Goal: Find specific page/section: Find specific page/section

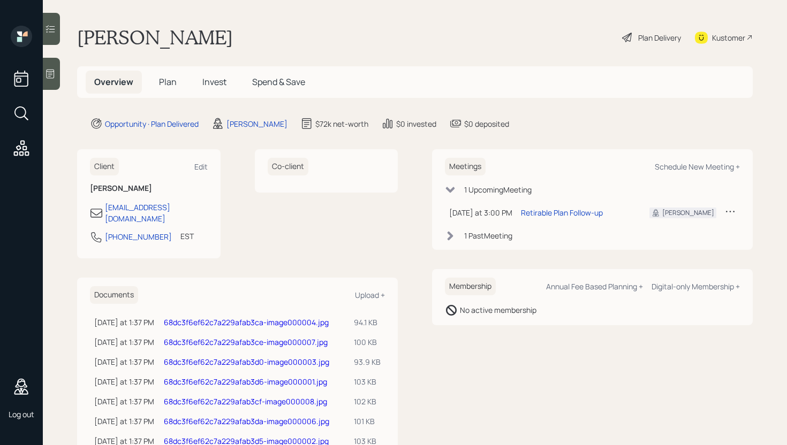
click at [271, 317] on link "68dc3f6ef62c7a229afab3ca-image000004.jpg" at bounding box center [246, 322] width 165 height 10
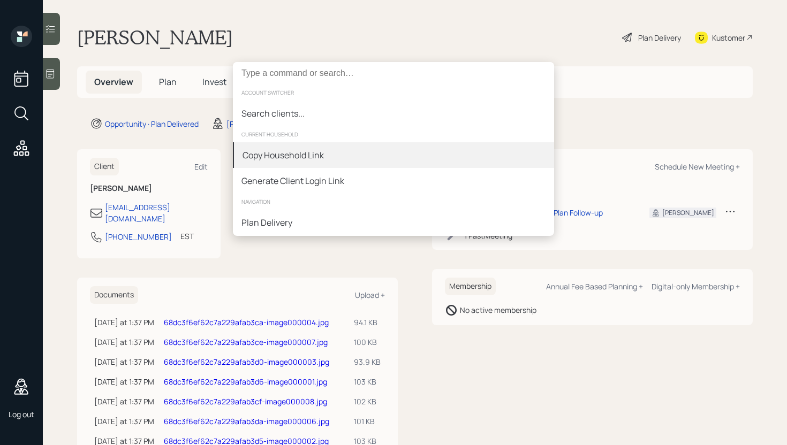
click at [316, 154] on div "Copy Household Link" at bounding box center [283, 155] width 81 height 13
